Goal: Task Accomplishment & Management: Manage account settings

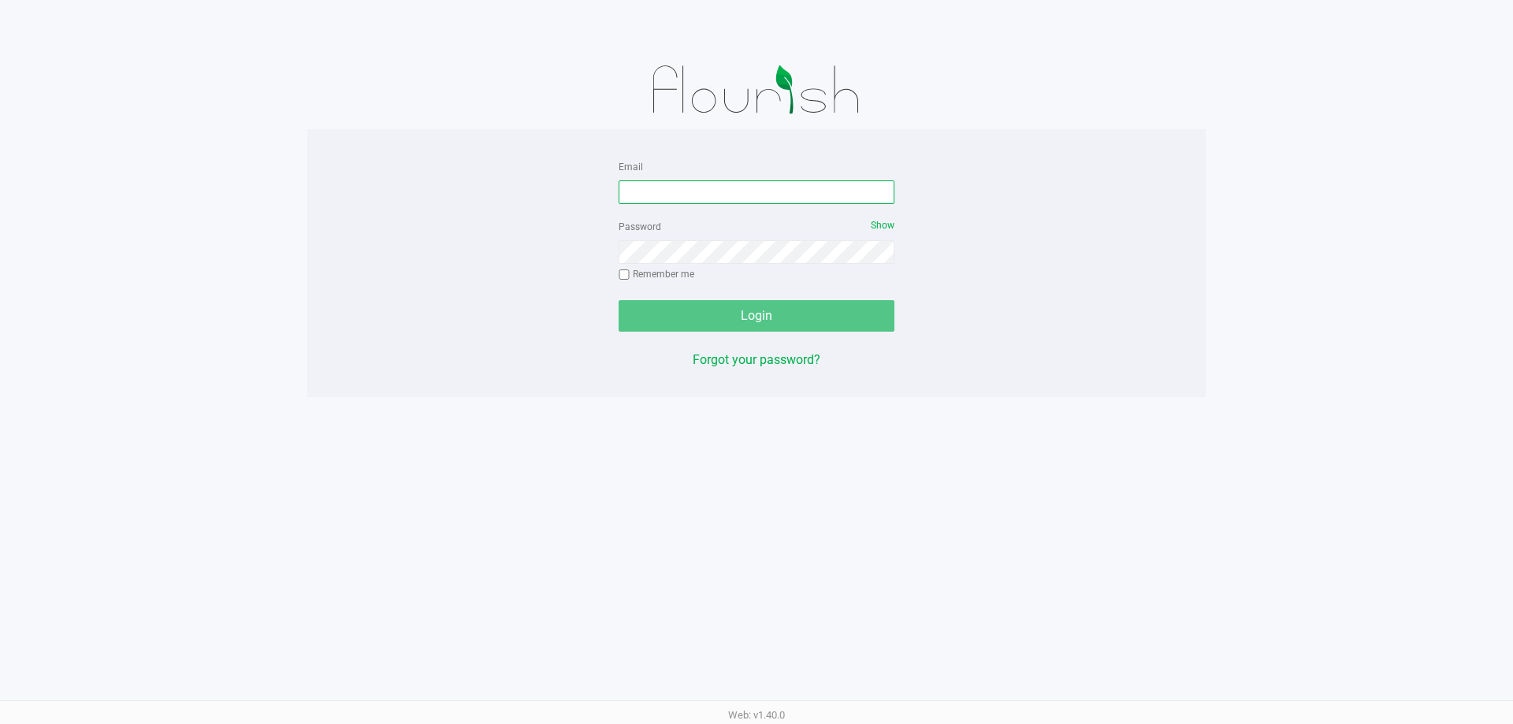
click at [678, 191] on input "Email" at bounding box center [756, 192] width 276 height 24
type input "[EMAIL_ADDRESS][DOMAIN_NAME]"
click at [625, 274] on div "Password Show Remember me" at bounding box center [756, 252] width 276 height 71
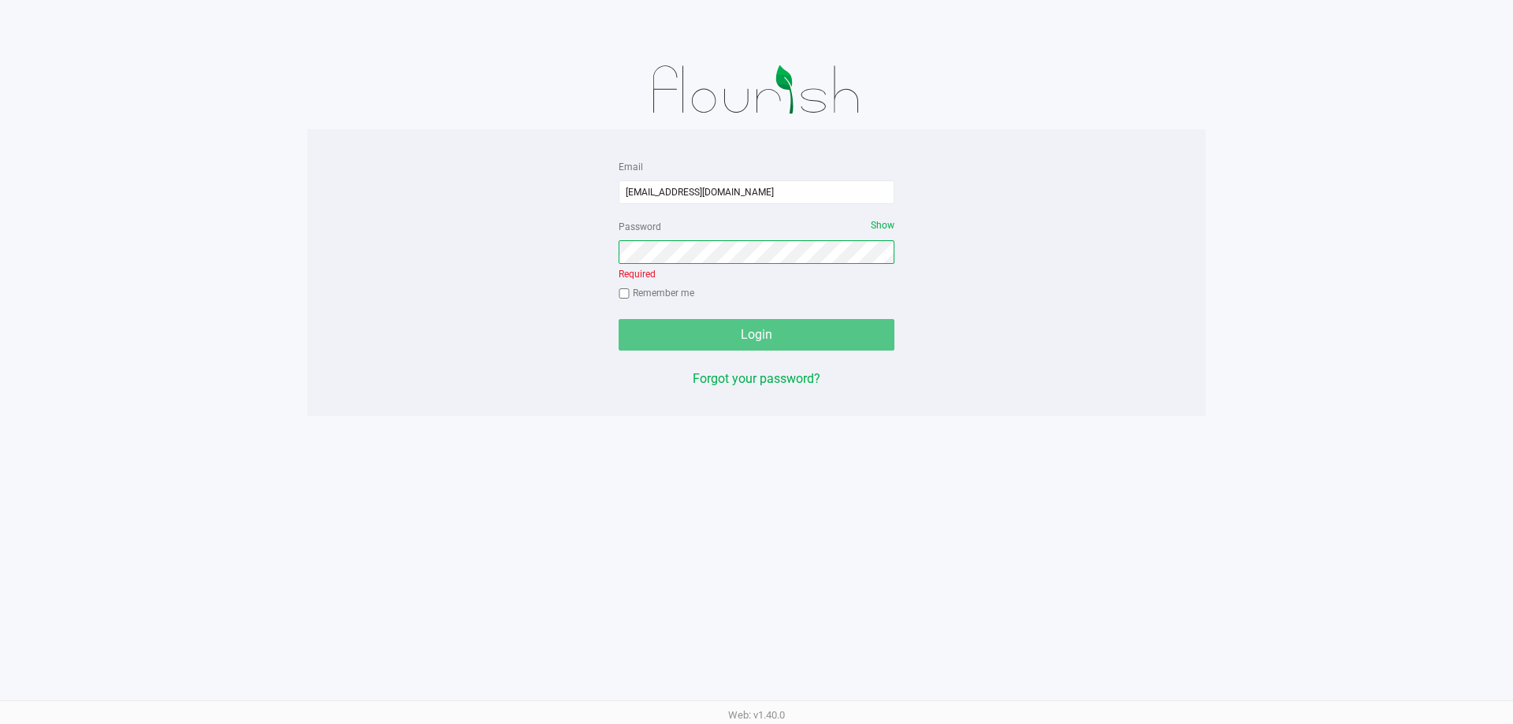
click at [627, 299] on input "Remember me" at bounding box center [623, 293] width 11 height 11
checkbox input "true"
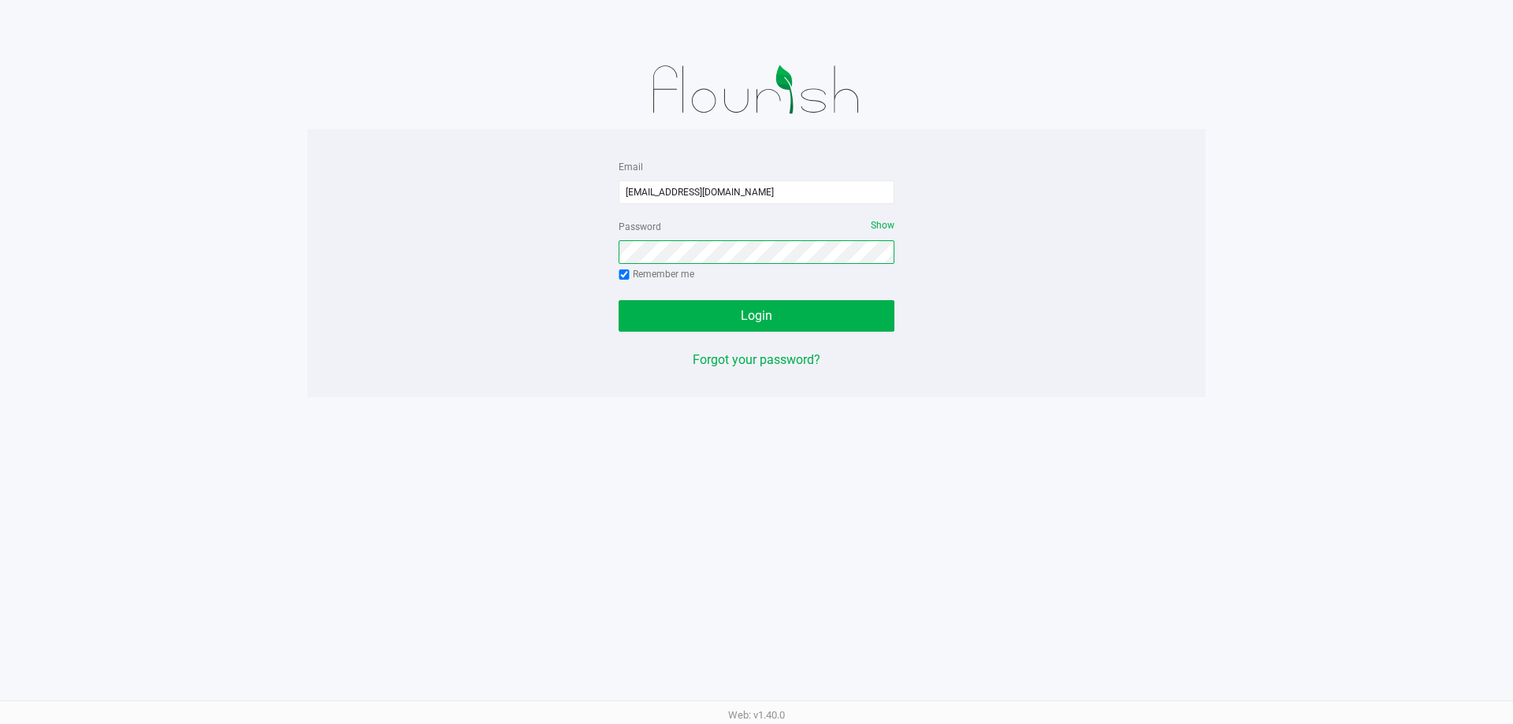
click at [618, 300] on button "Login" at bounding box center [756, 316] width 276 height 32
